Goal: Information Seeking & Learning: Learn about a topic

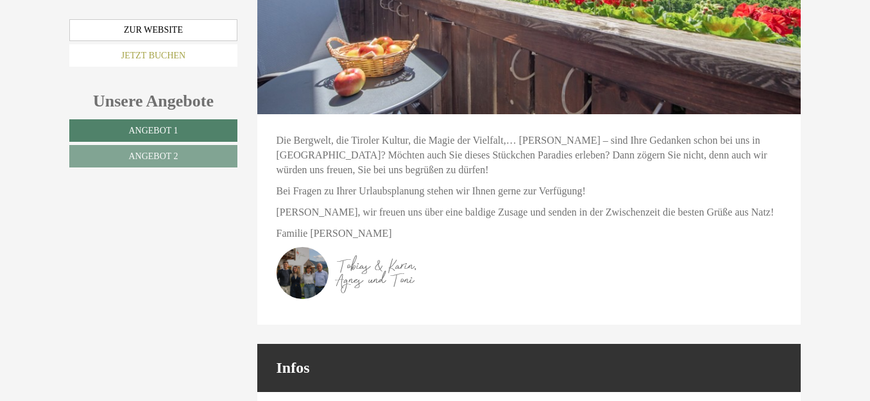
scroll to position [4201, 0]
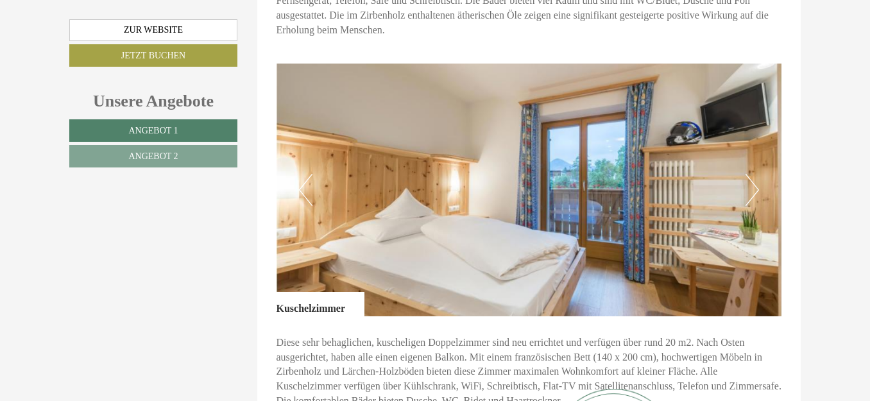
scroll to position [1155, 0]
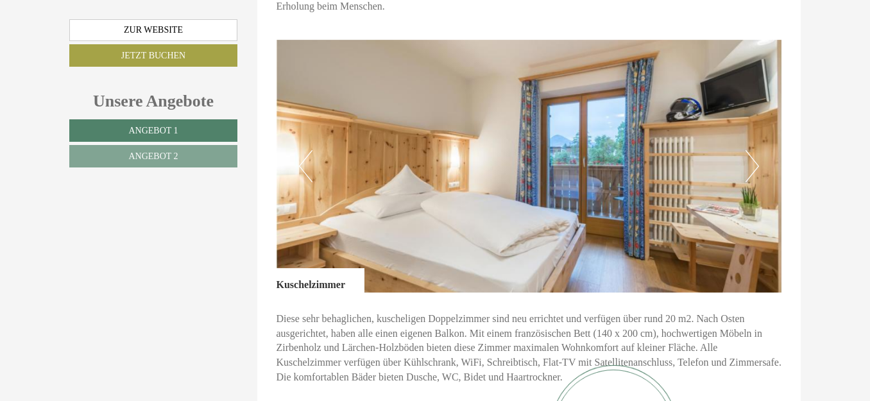
click at [751, 150] on button "Next" at bounding box center [752, 166] width 13 height 32
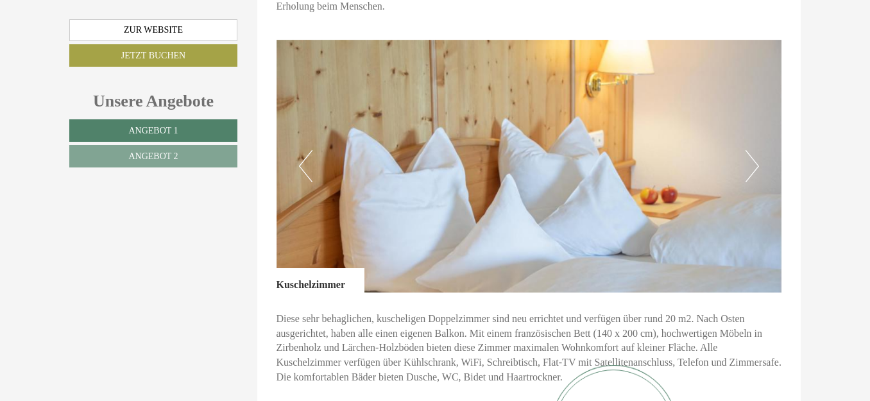
click at [751, 150] on button "Next" at bounding box center [752, 166] width 13 height 32
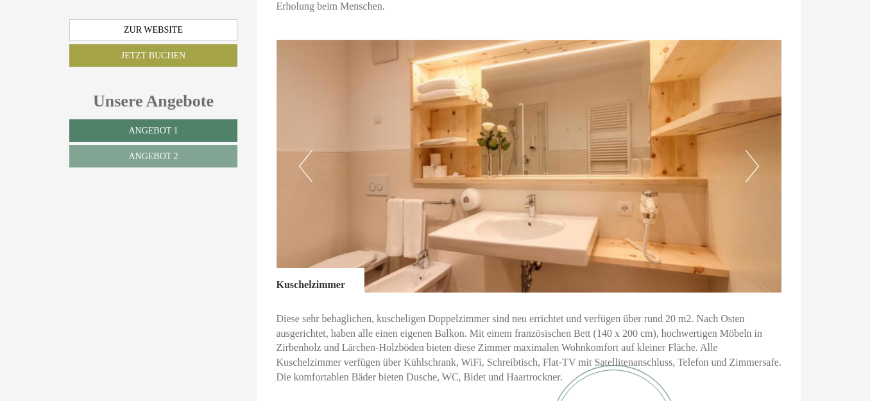
click at [751, 150] on button "Next" at bounding box center [752, 166] width 13 height 32
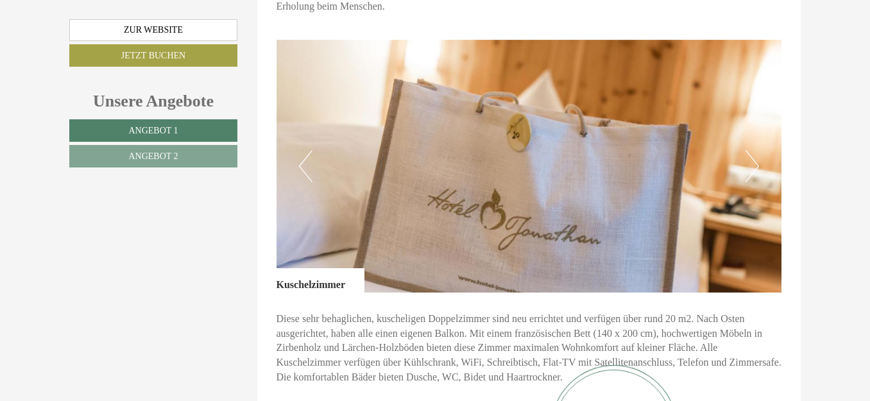
click at [751, 150] on button "Next" at bounding box center [752, 166] width 13 height 32
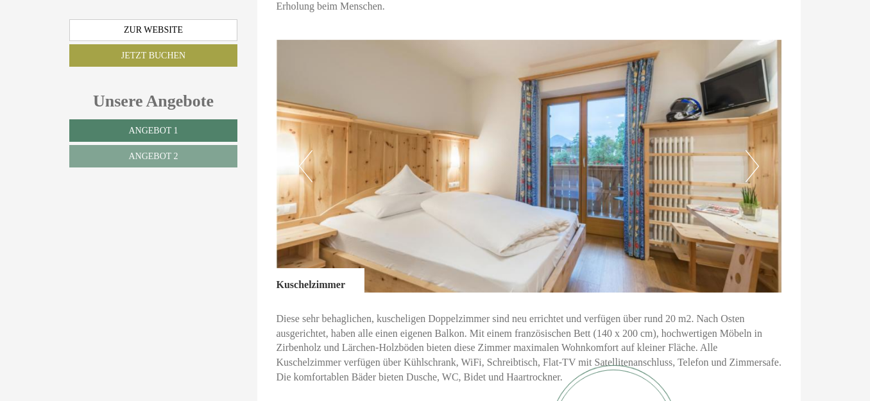
click at [751, 150] on button "Next" at bounding box center [752, 166] width 13 height 32
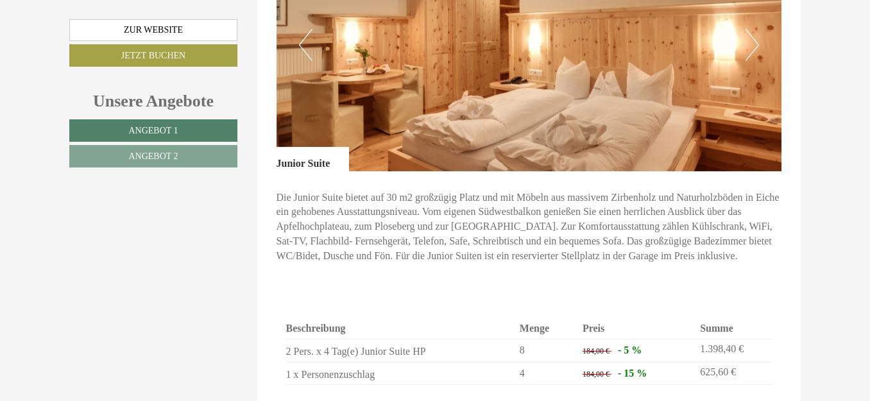
scroll to position [2054, 0]
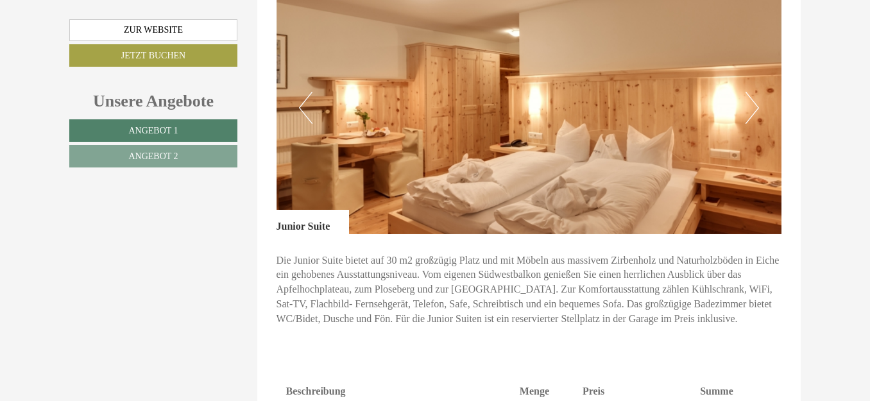
click at [752, 92] on button "Next" at bounding box center [752, 108] width 13 height 32
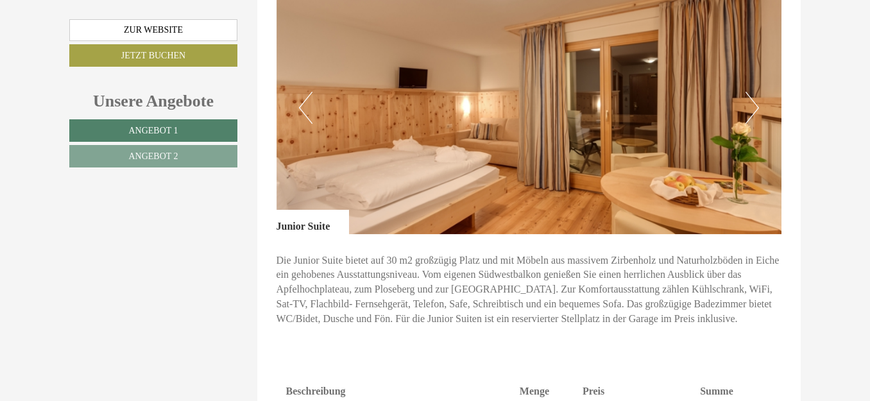
click at [752, 92] on button "Next" at bounding box center [752, 108] width 13 height 32
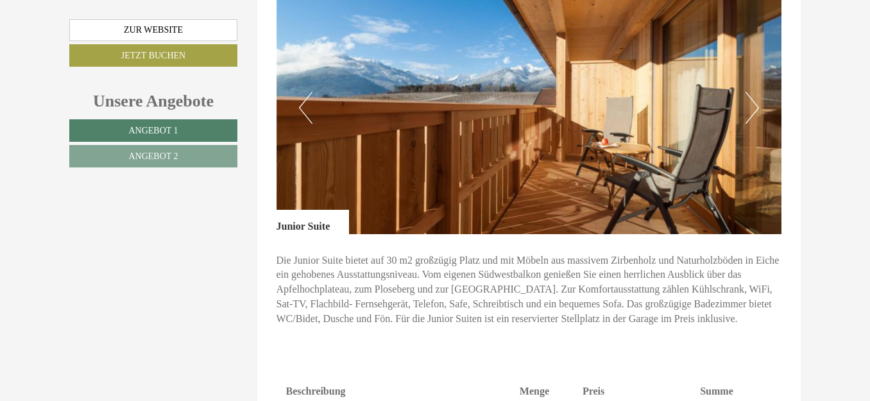
click at [752, 92] on button "Next" at bounding box center [752, 108] width 13 height 32
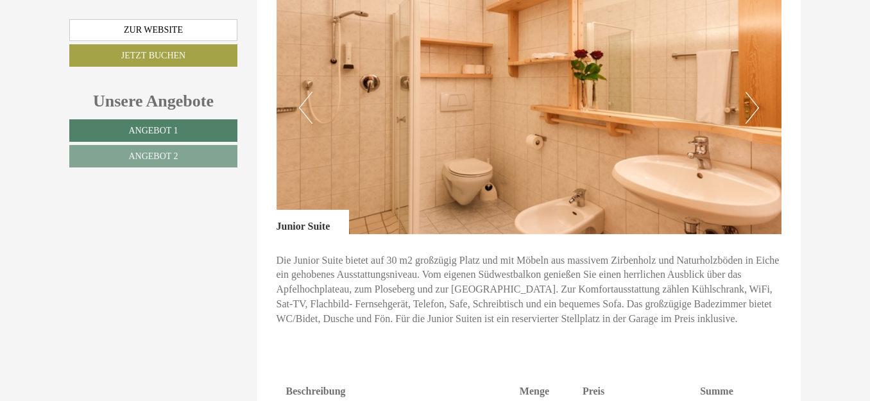
click at [752, 92] on button "Next" at bounding box center [752, 108] width 13 height 32
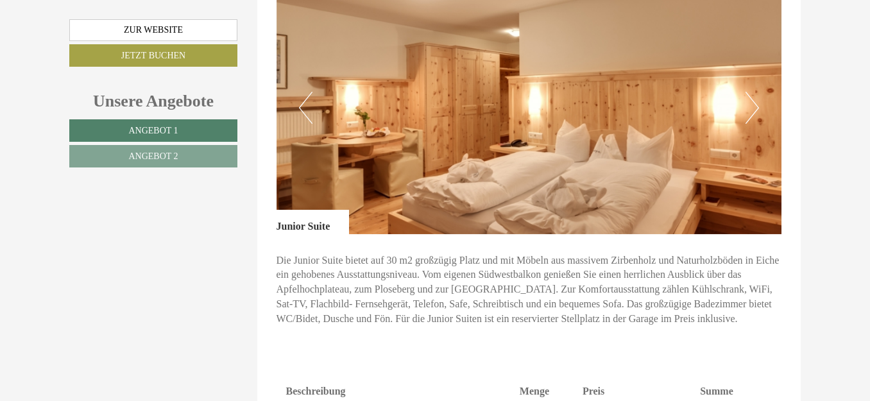
click at [752, 92] on button "Next" at bounding box center [752, 108] width 13 height 32
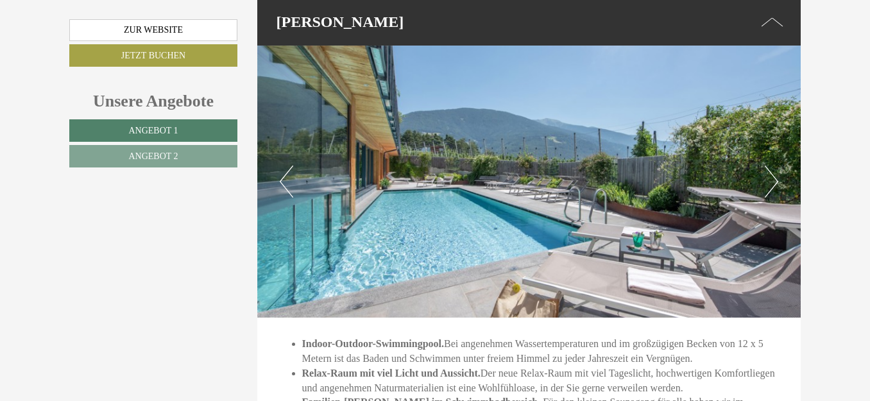
scroll to position [3110, 0]
